Goal: Transaction & Acquisition: Purchase product/service

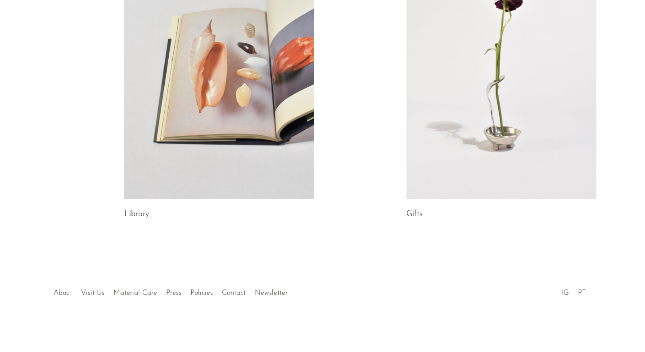
scroll to position [522, 0]
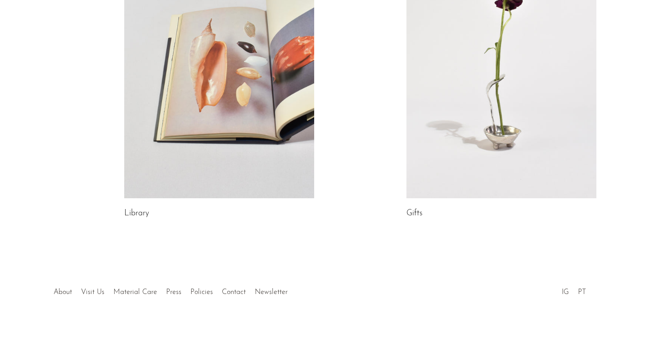
click at [295, 204] on article "Library" at bounding box center [219, 77] width 190 height 288
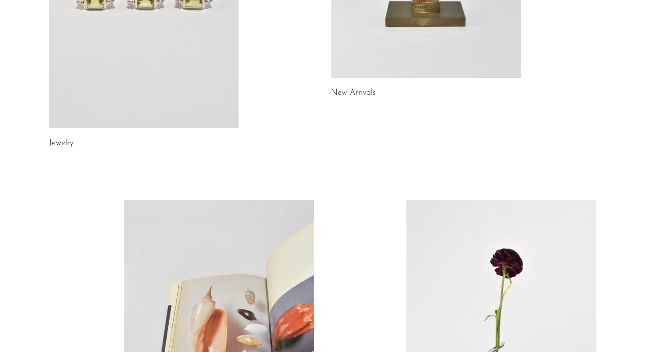
scroll to position [0, 0]
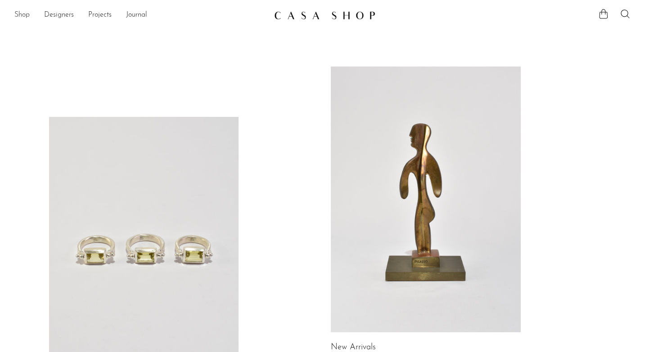
click at [21, 13] on link "Shop" at bounding box center [21, 15] width 15 height 12
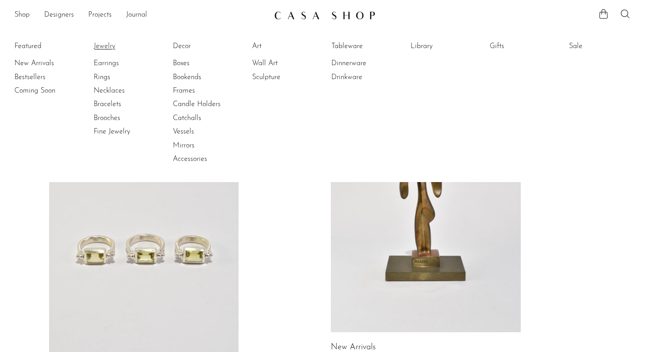
click at [105, 47] on link "Jewelry" at bounding box center [127, 46] width 67 height 10
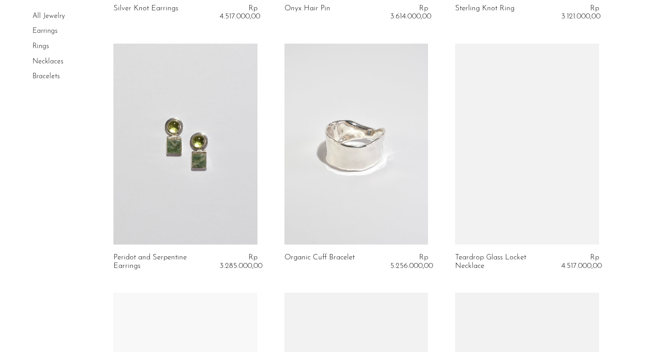
scroll to position [1097, 0]
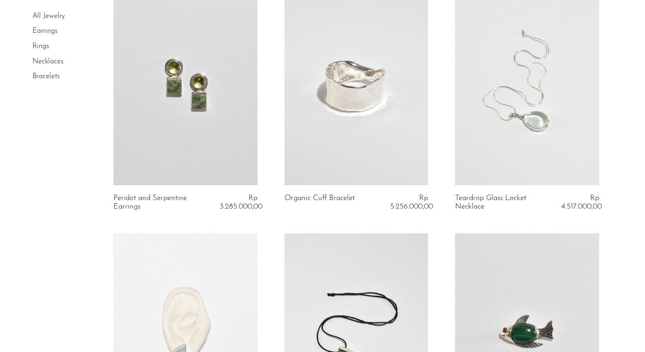
click at [369, 96] on link at bounding box center [356, 85] width 144 height 202
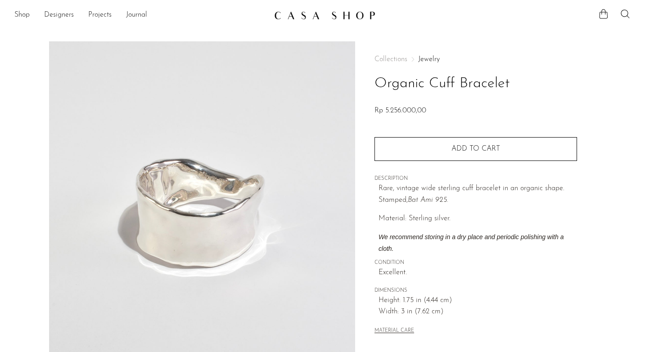
scroll to position [233, 0]
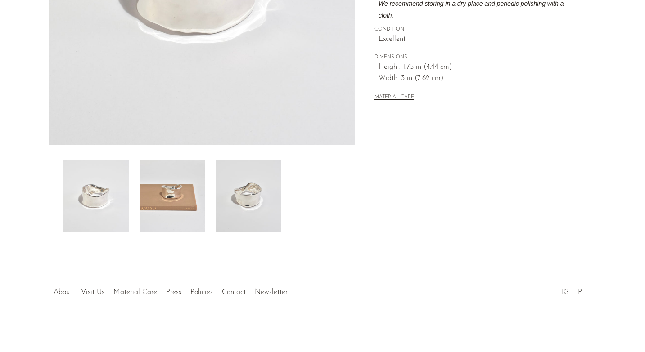
click at [269, 199] on img at bounding box center [247, 196] width 65 height 72
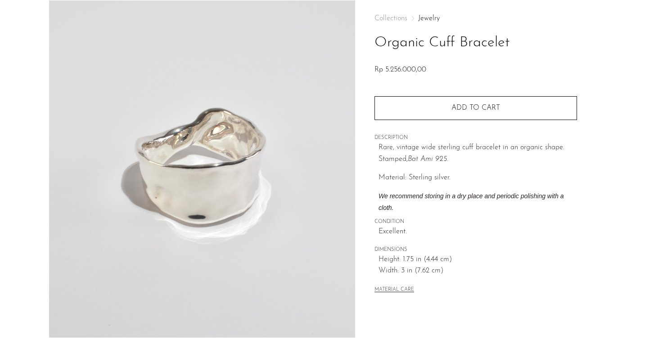
scroll to position [0, 0]
